Goal: Transaction & Acquisition: Purchase product/service

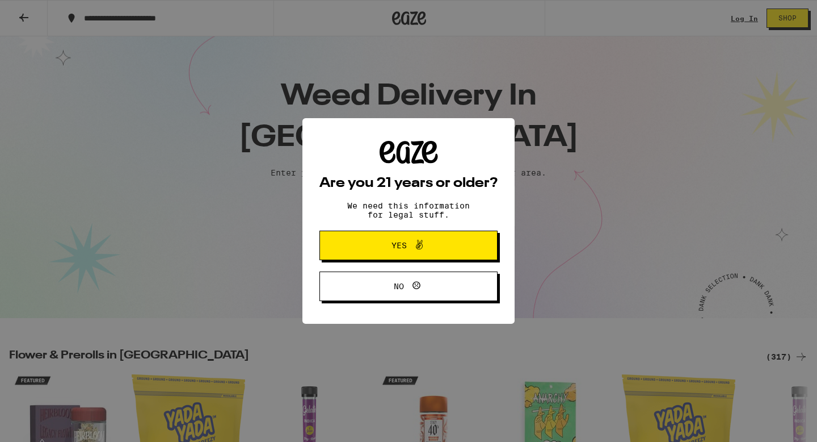
click at [394, 274] on button "No" at bounding box center [409, 286] width 178 height 30
click at [394, 249] on span "Yes" at bounding box center [399, 245] width 15 height 8
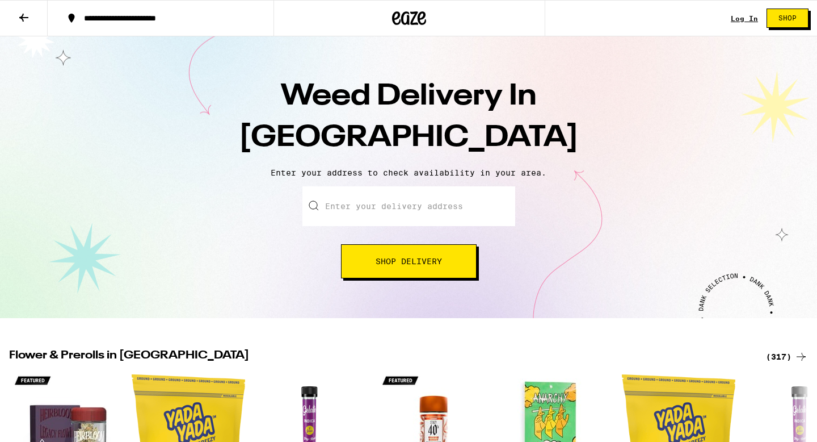
click at [391, 208] on input "Enter your delivery address" at bounding box center [409, 206] width 213 height 40
click at [397, 205] on input "Enter your delivery address" at bounding box center [409, 206] width 213 height 40
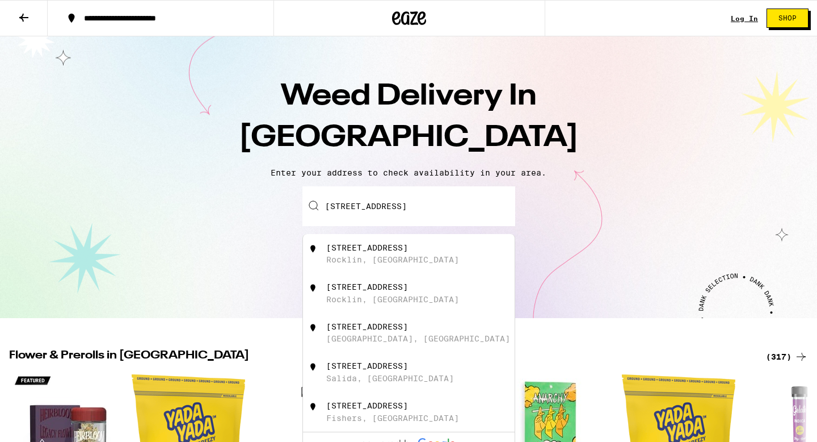
click at [396, 255] on div "4612 Gatwick Way Rocklin, CA" at bounding box center [427, 254] width 203 height 22
type input "4612 Gatwick Way, Rocklin, CA"
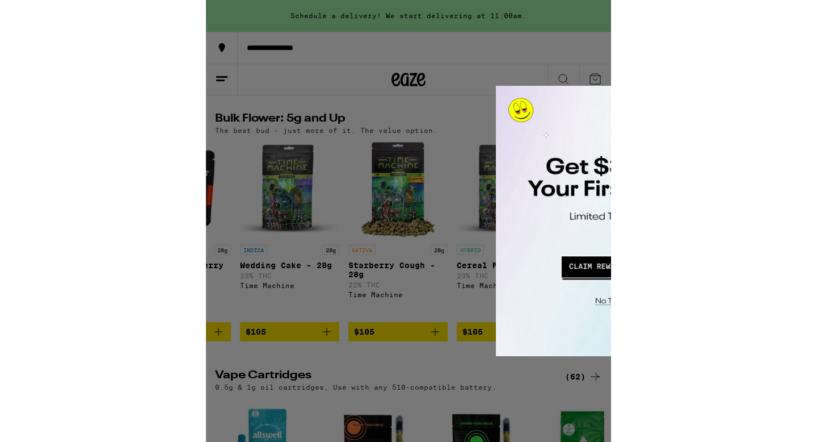
scroll to position [1146, 0]
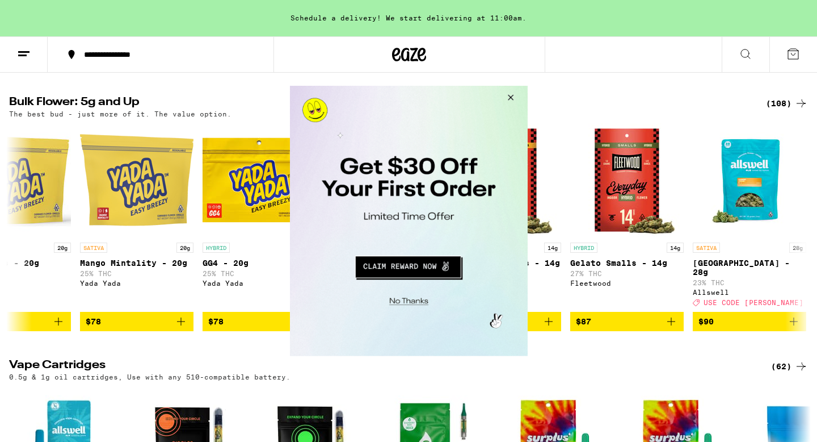
click at [510, 95] on button "Close Modal" at bounding box center [508, 99] width 31 height 27
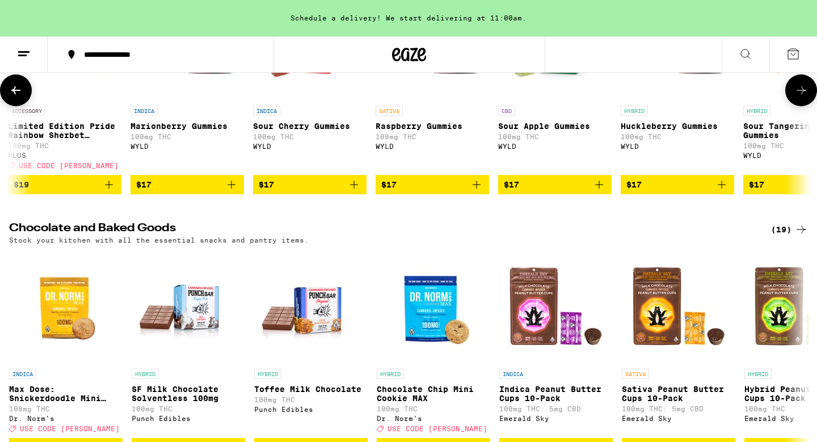
scroll to position [0, 3809]
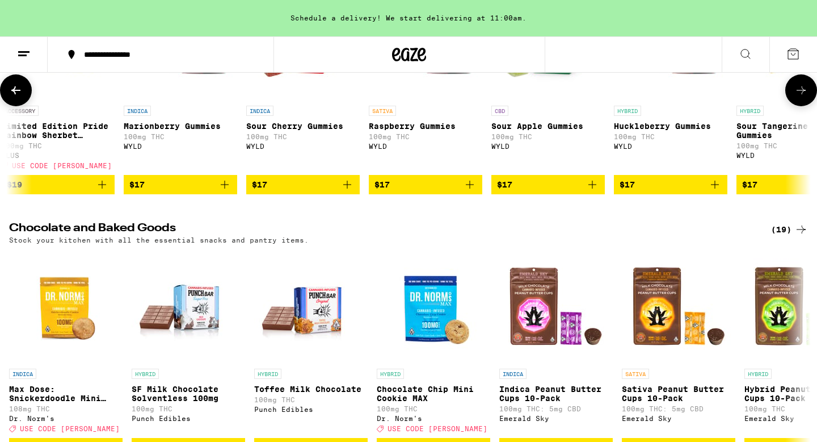
click at [419, 131] on p "Raspberry Gummies" at bounding box center [426, 125] width 114 height 9
click at [194, 131] on p "Marionberry Gummies" at bounding box center [181, 125] width 114 height 9
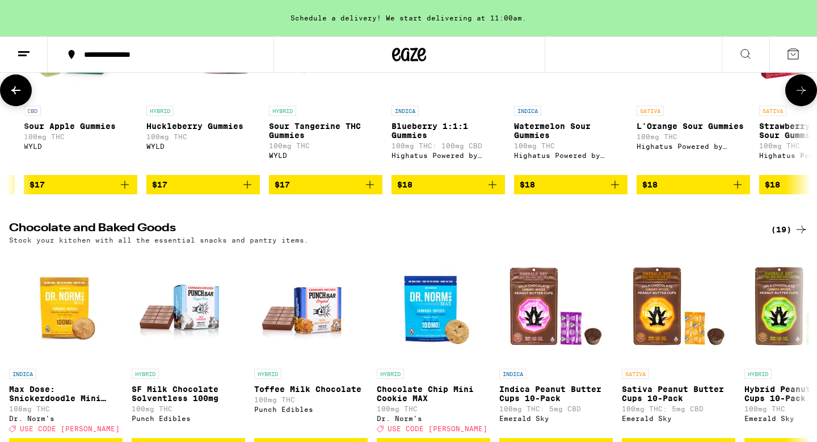
scroll to position [0, 4280]
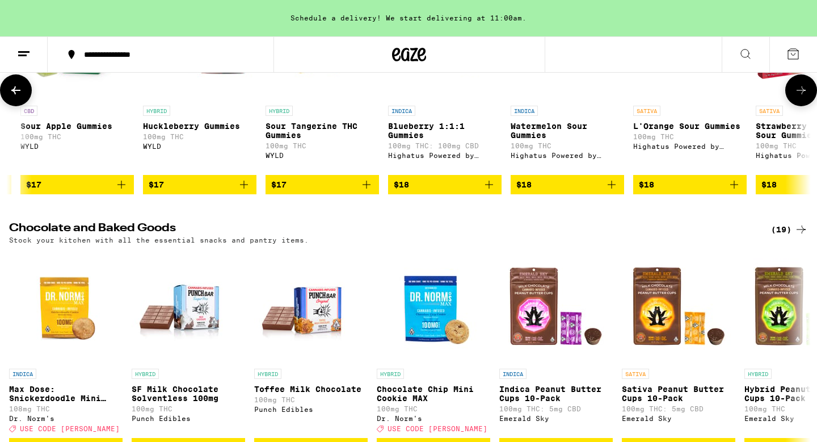
click at [336, 140] on p "Sour Tangerine THC Gummies" at bounding box center [323, 130] width 114 height 18
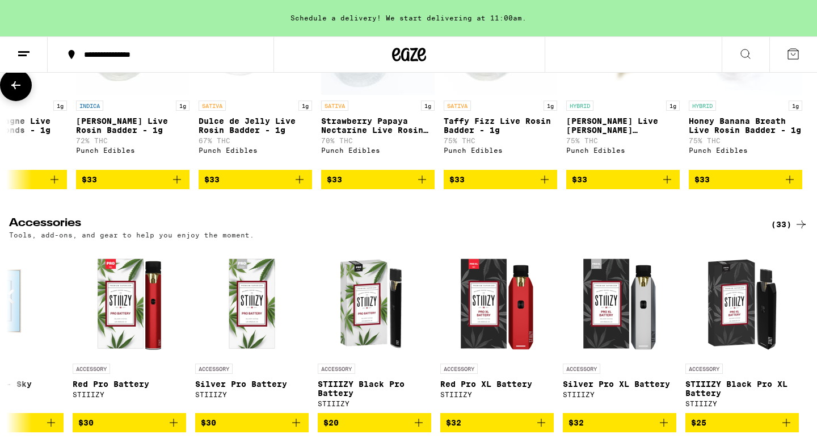
scroll to position [0, 3860]
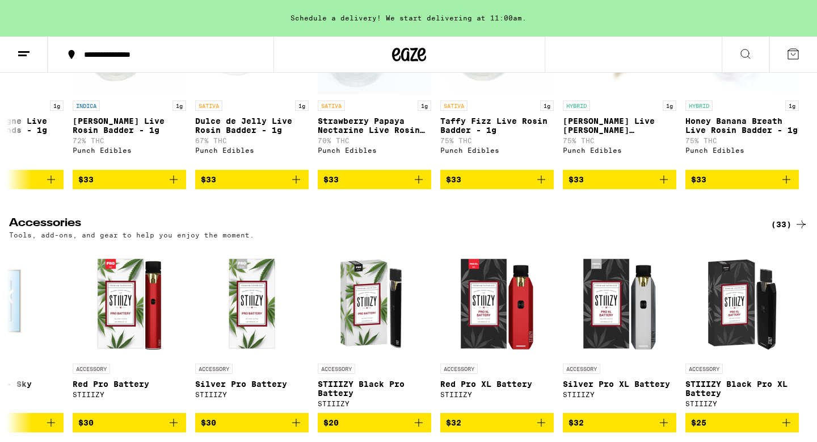
click at [24, 52] on line at bounding box center [23, 52] width 11 height 0
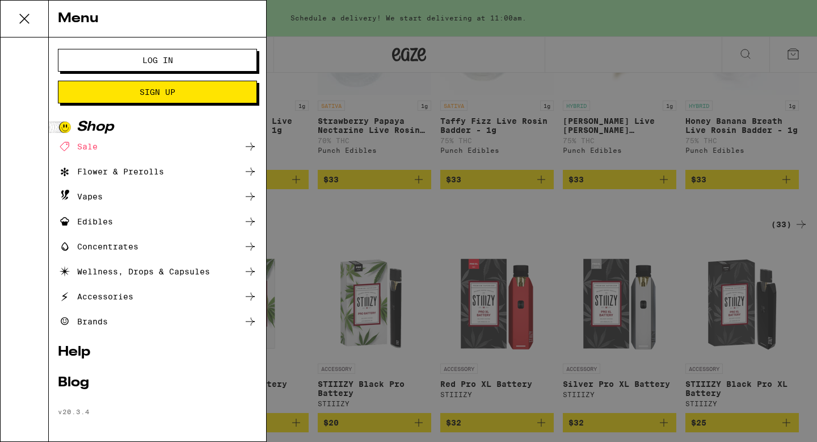
click at [100, 272] on div "Wellness, Drops & Capsules" at bounding box center [134, 272] width 152 height 14
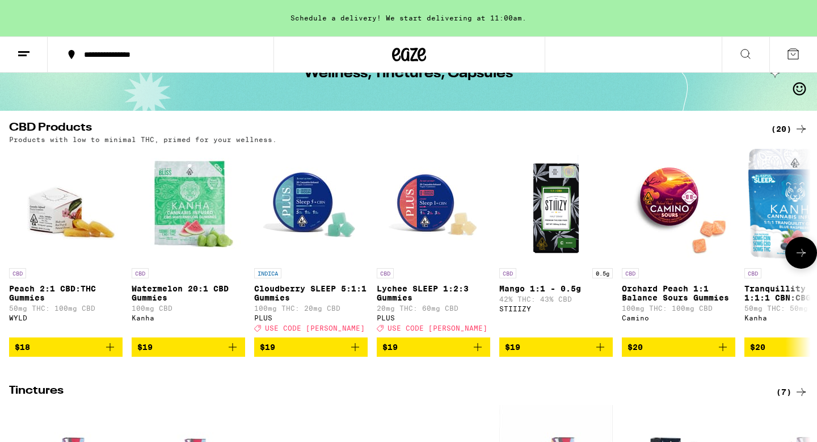
scroll to position [75, 0]
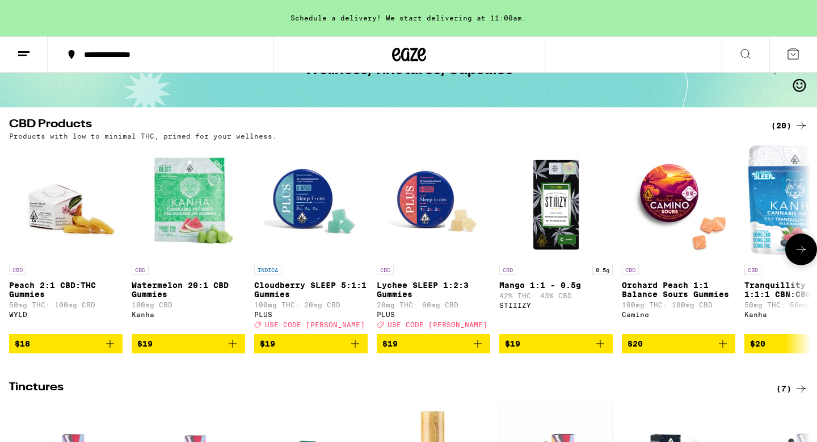
click at [69, 288] on p "Peach 2:1 CBD:THC Gummies" at bounding box center [66, 289] width 114 height 18
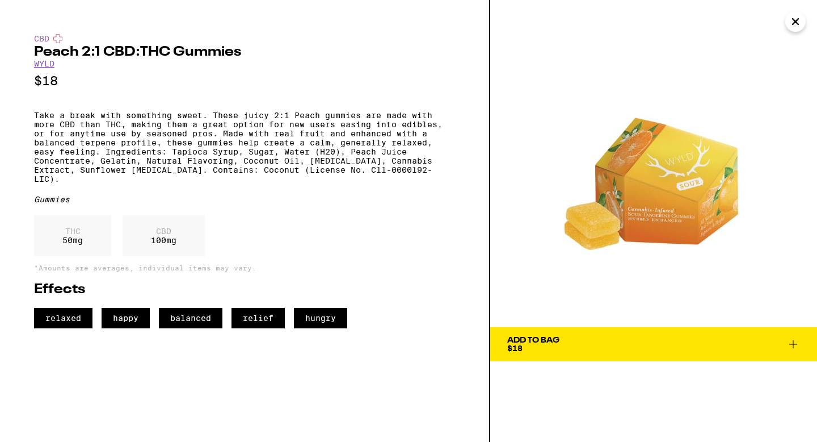
click at [608, 349] on span "Add To Bag $18" at bounding box center [653, 344] width 293 height 16
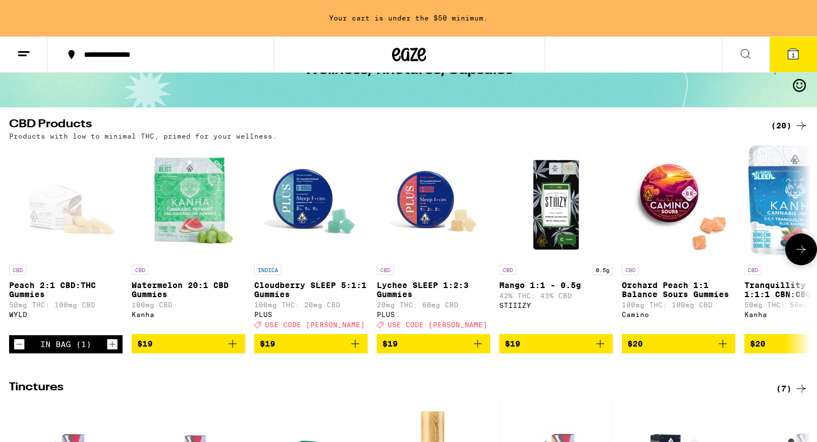
click at [675, 292] on p "Orchard Peach 1:1 Balance Sours Gummies" at bounding box center [679, 289] width 114 height 18
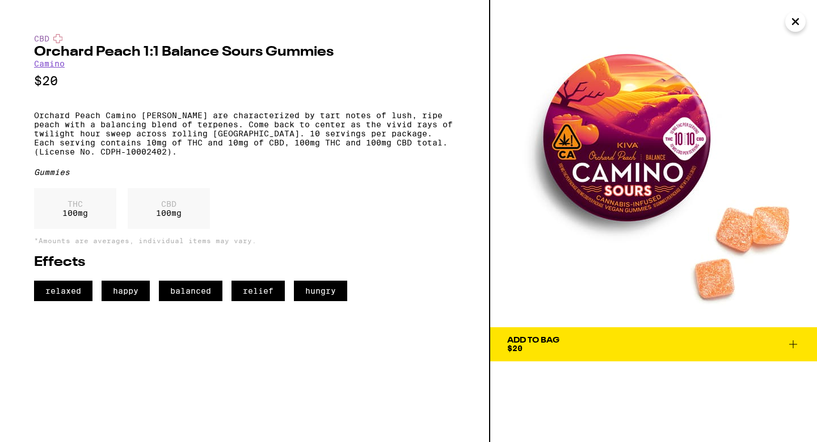
click at [606, 342] on span "Add To Bag $20" at bounding box center [653, 344] width 293 height 16
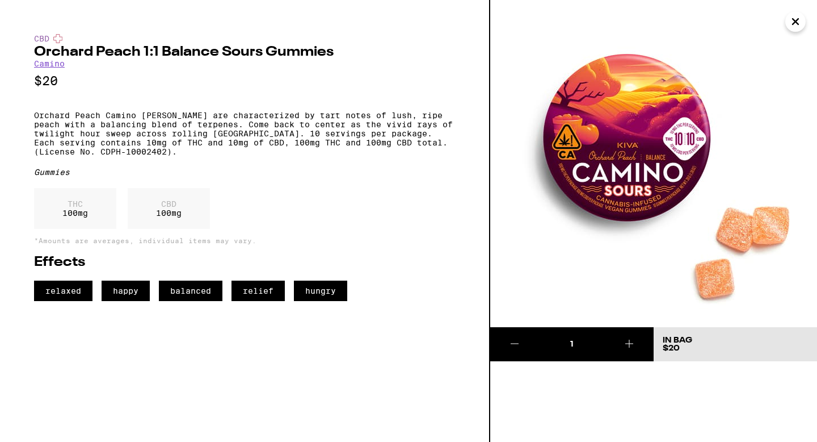
scroll to position [75, 0]
